Goal: Navigation & Orientation: Find specific page/section

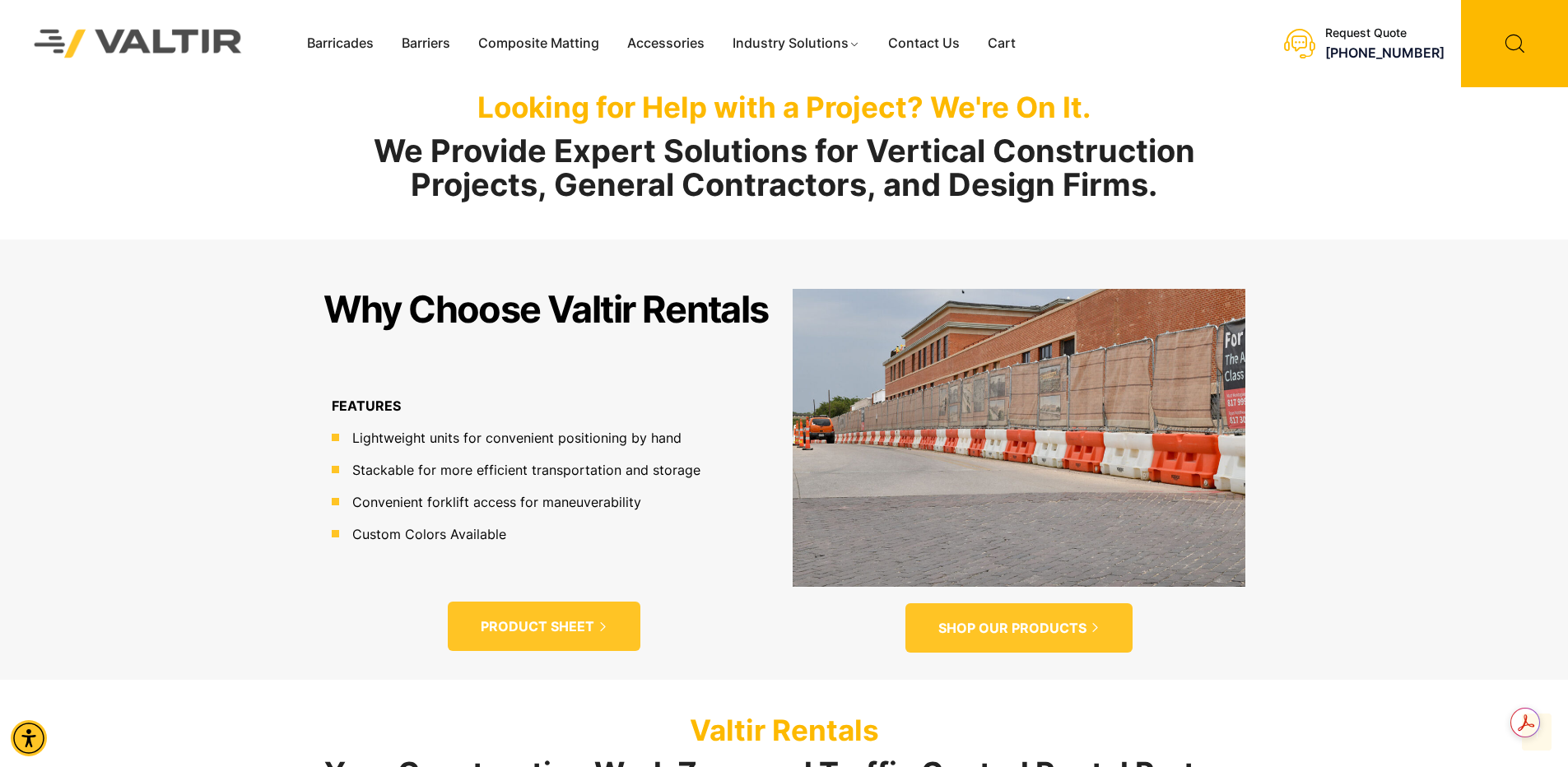
scroll to position [823, 0]
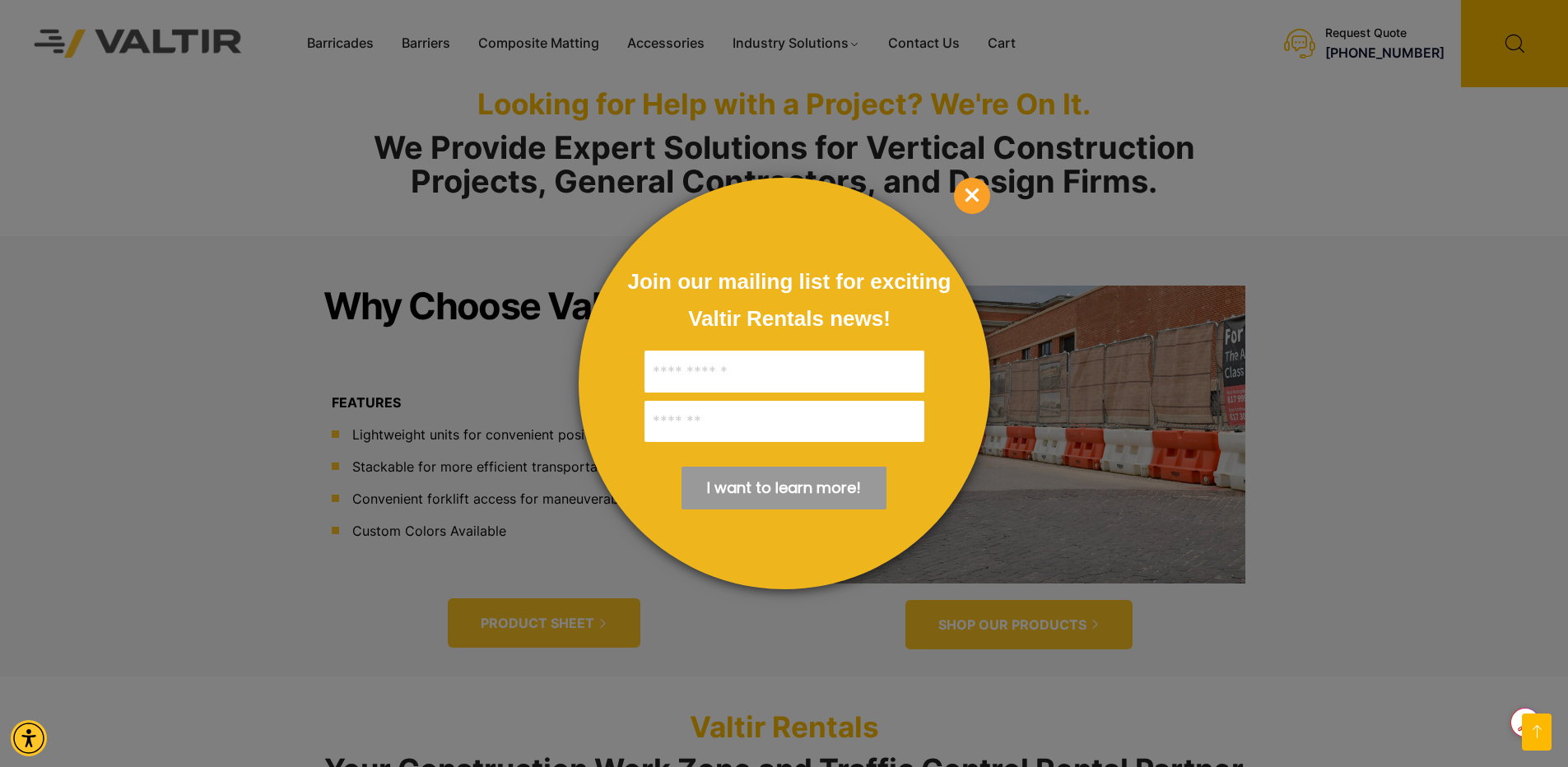
click at [384, 273] on div at bounding box center [784, 384] width 1568 height 767
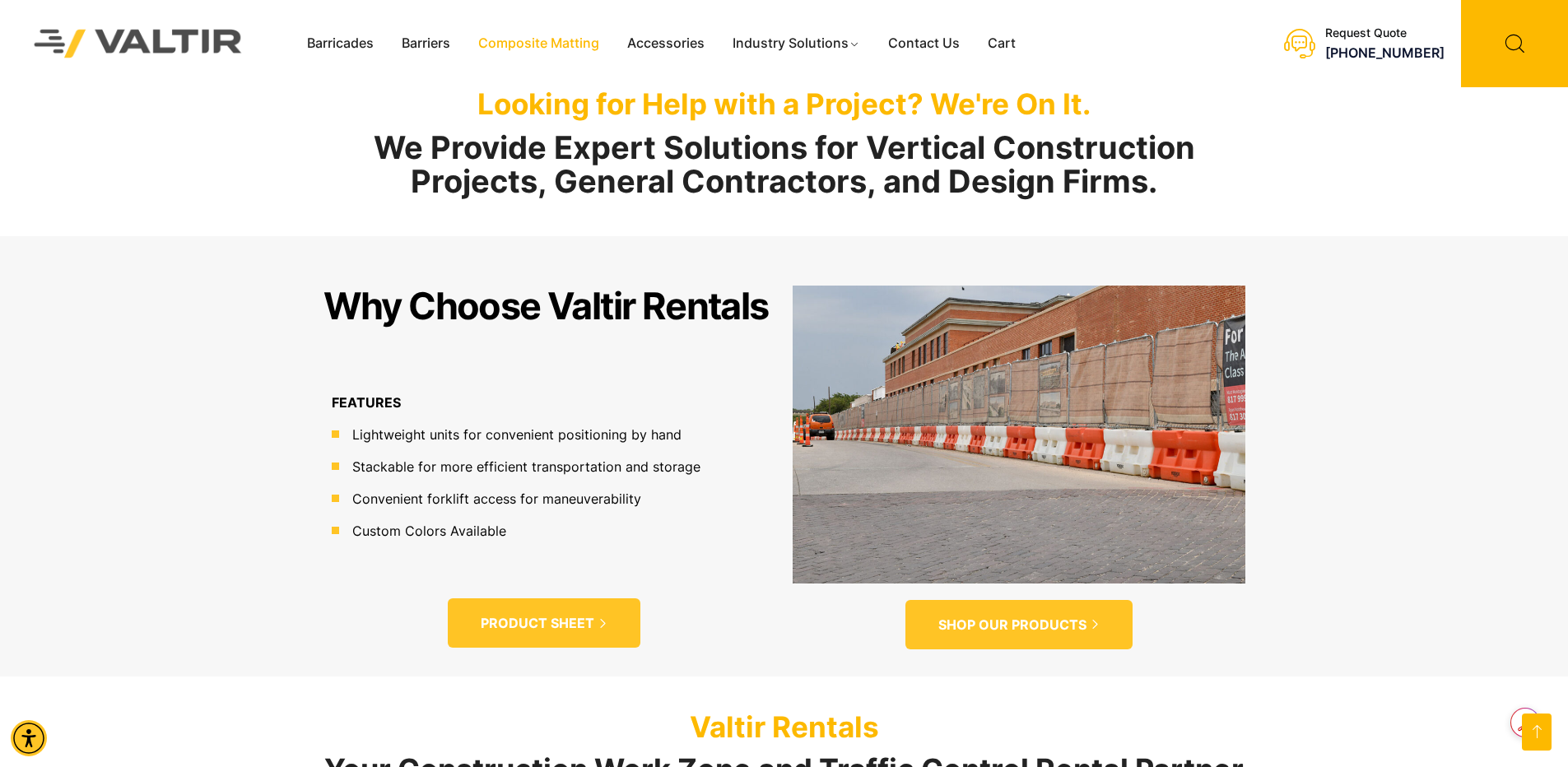
click at [510, 47] on link "Composite Matting" at bounding box center [539, 43] width 149 height 25
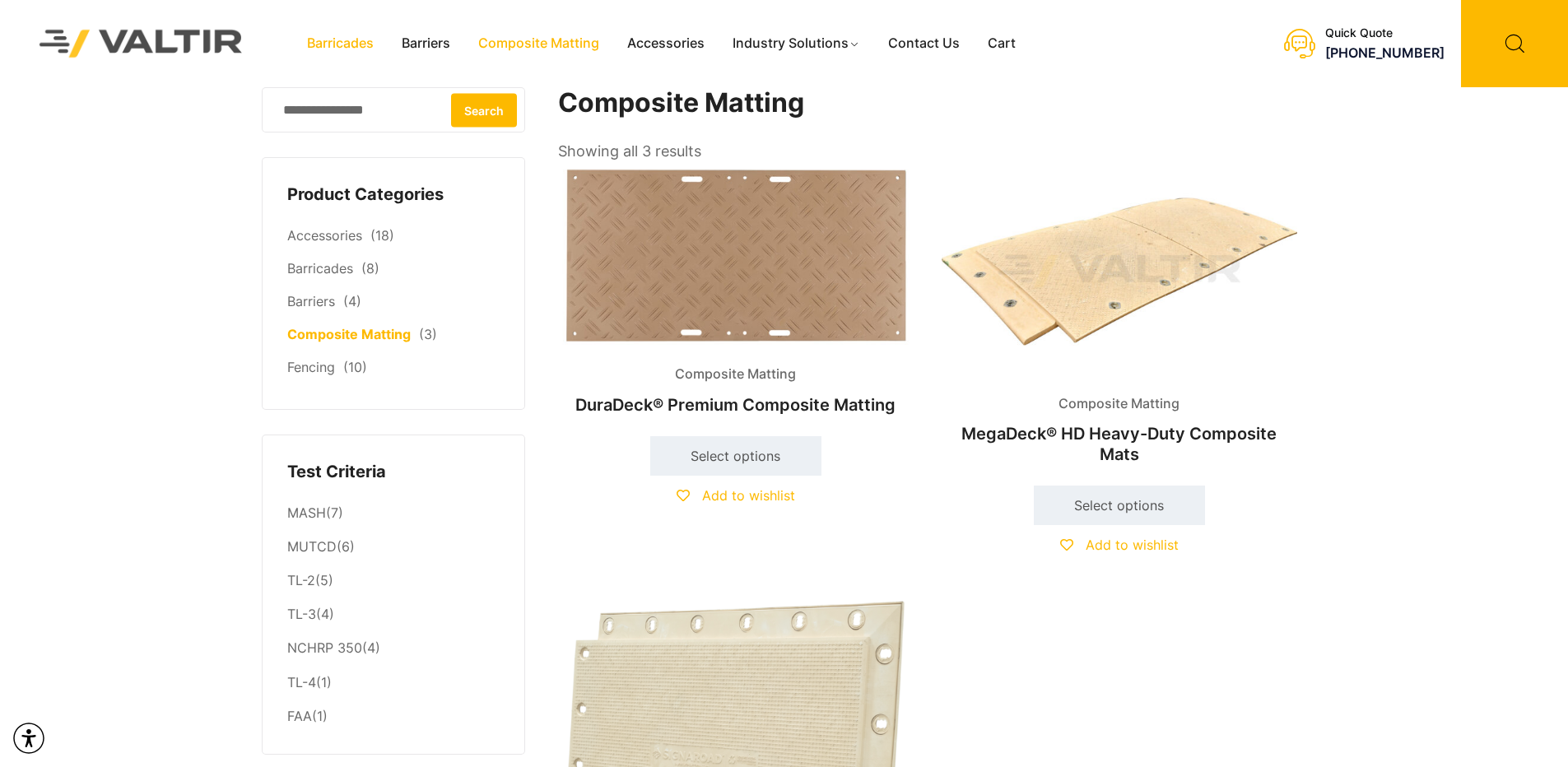
drag, startPoint x: 0, startPoint y: 0, endPoint x: 319, endPoint y: 35, distance: 320.9
click at [319, 35] on link "Barricades" at bounding box center [340, 43] width 95 height 25
